Goal: Task Accomplishment & Management: Complete application form

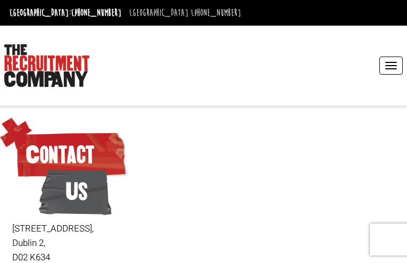
type input "BCGwQORYMJYuMB"
type input "[EMAIL_ADDRESS][DOMAIN_NAME]"
type input "7090294447"
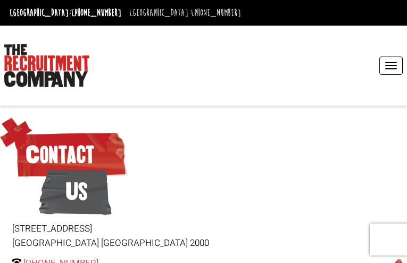
type input "PmDgtxtzO"
type input "[EMAIL_ADDRESS][DOMAIN_NAME]"
type input "8663129252"
